Goal: Task Accomplishment & Management: Use online tool/utility

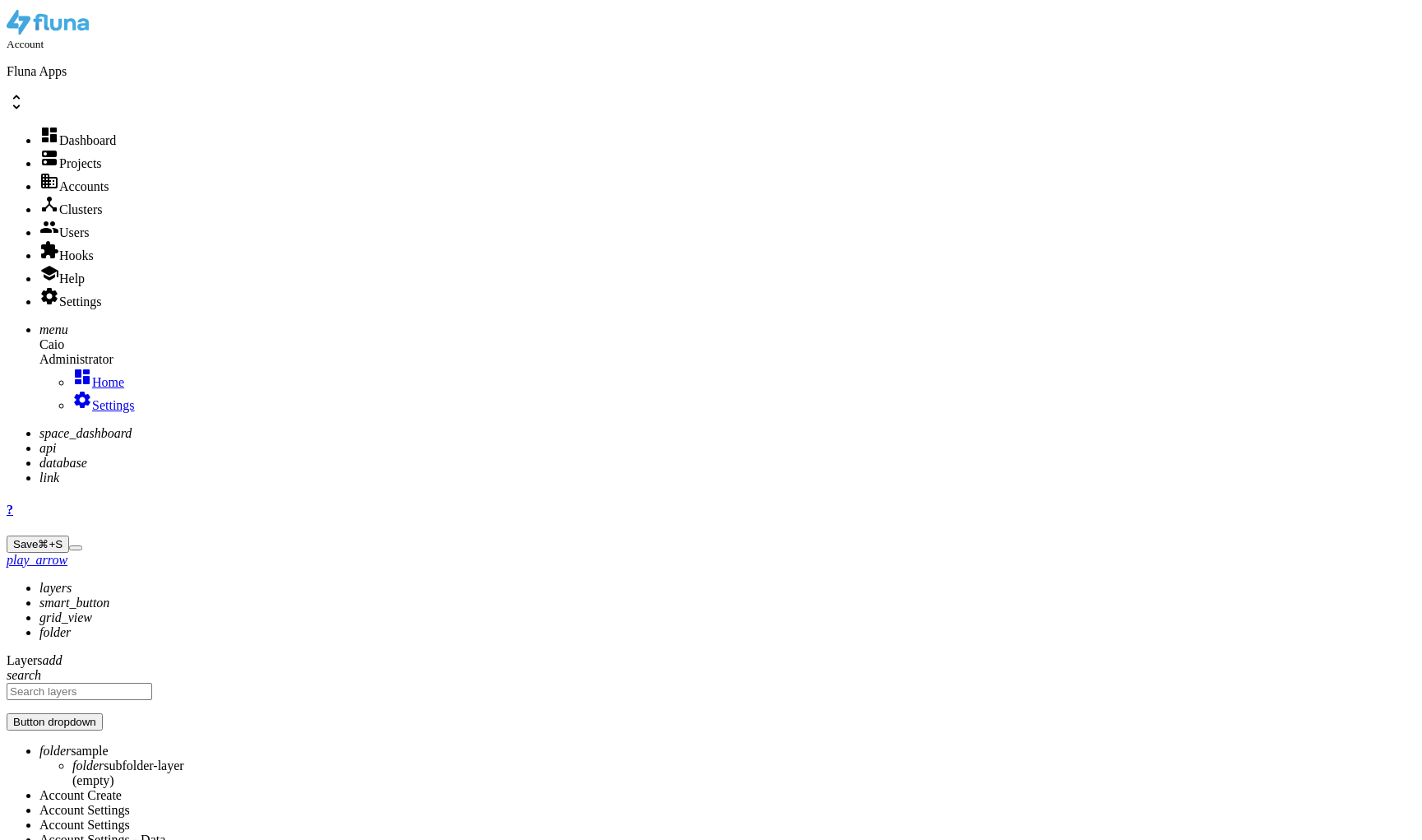
click at [39, 441] on icon "api" at bounding box center [47, 448] width 16 height 14
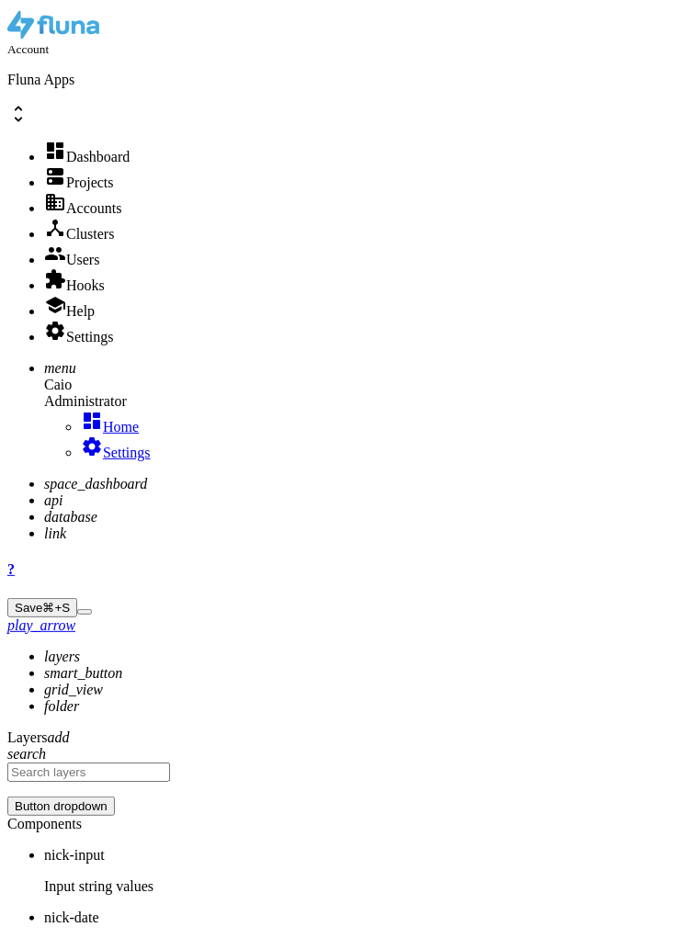
click at [44, 492] on li "api" at bounding box center [358, 500] width 629 height 17
